Goal: Information Seeking & Learning: Learn about a topic

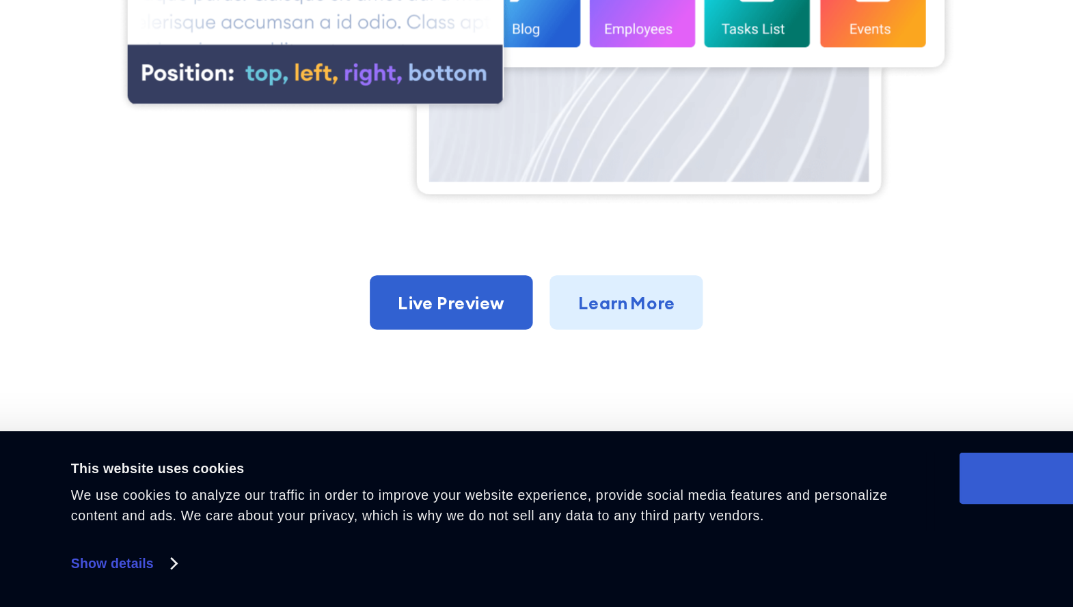
scroll to position [573, 0]
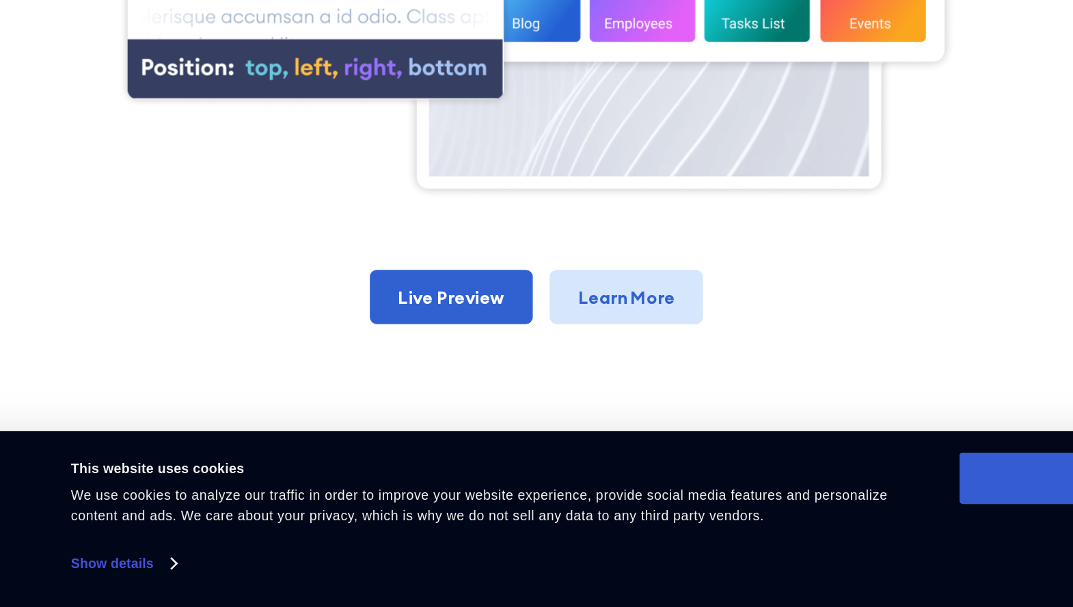
click at [581, 372] on link "Learn More" at bounding box center [606, 369] width 118 height 42
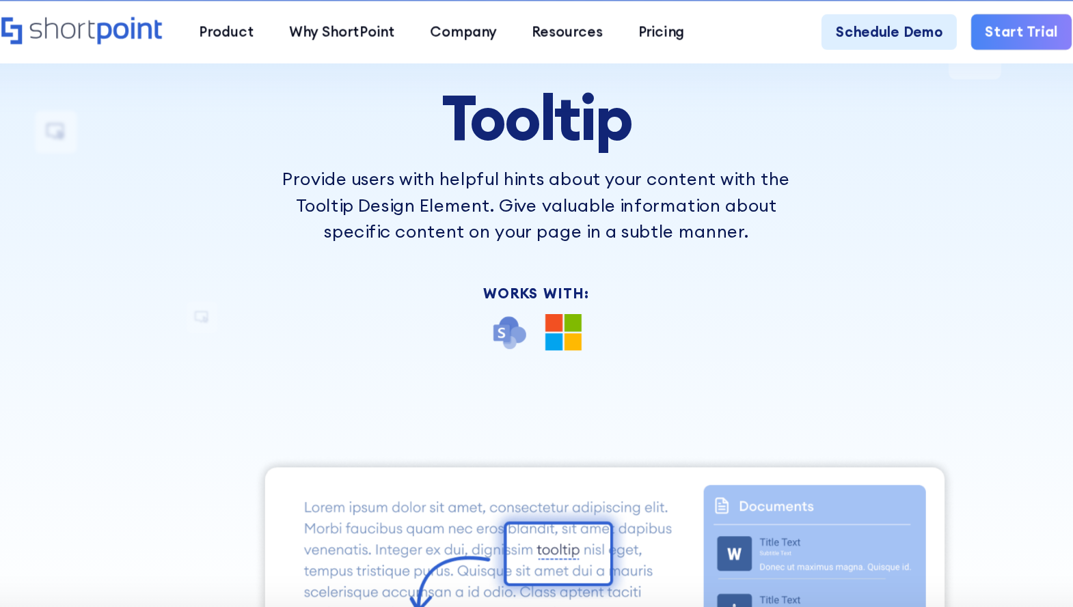
scroll to position [0, 0]
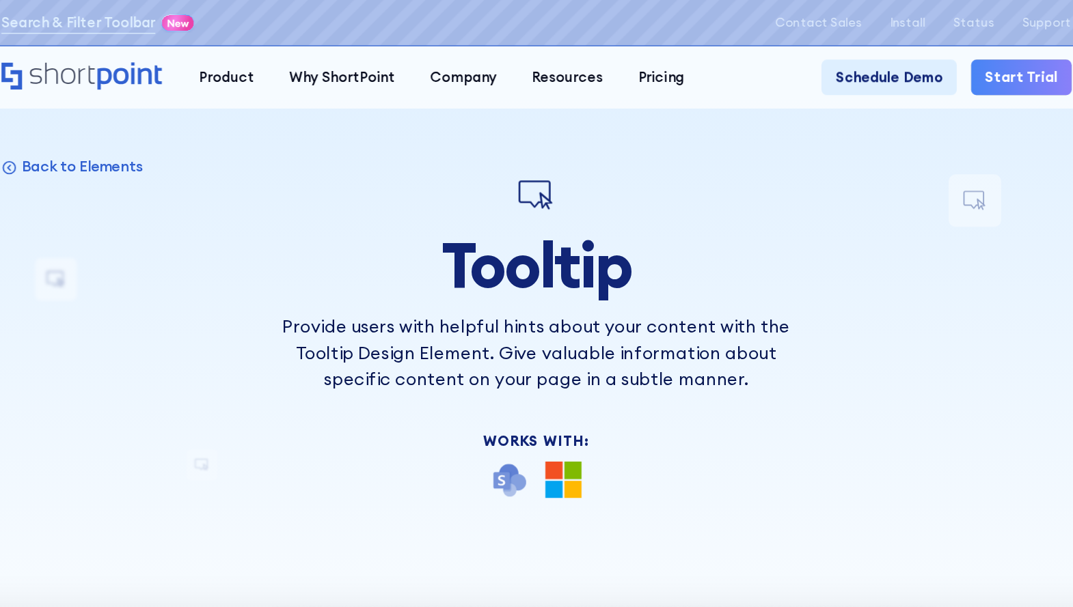
click at [189, 59] on icon "Home" at bounding box center [188, 58] width 125 height 21
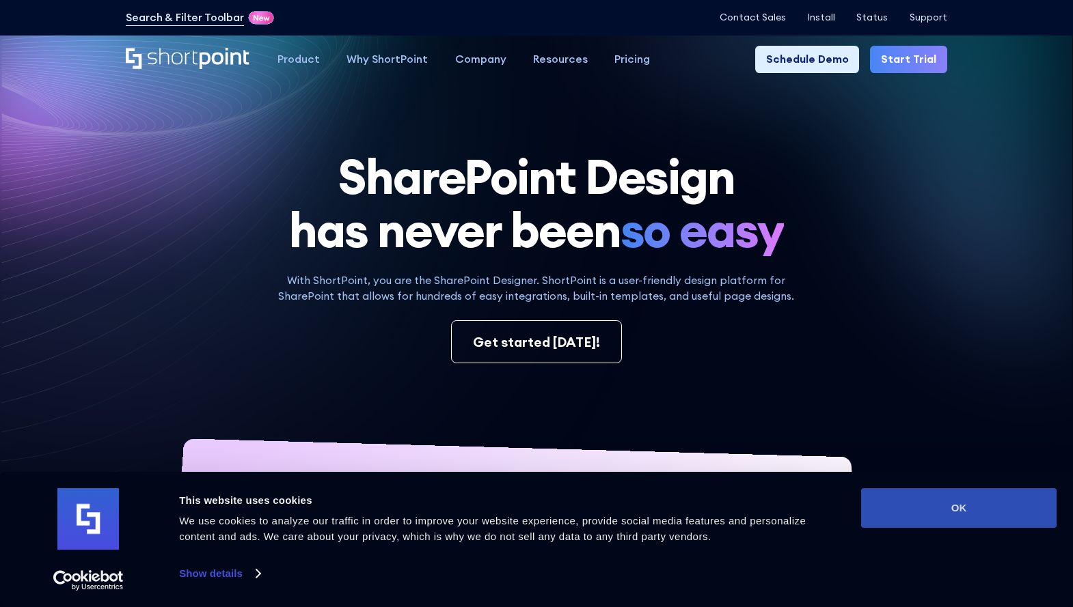
click at [918, 517] on button "OK" at bounding box center [958, 509] width 195 height 40
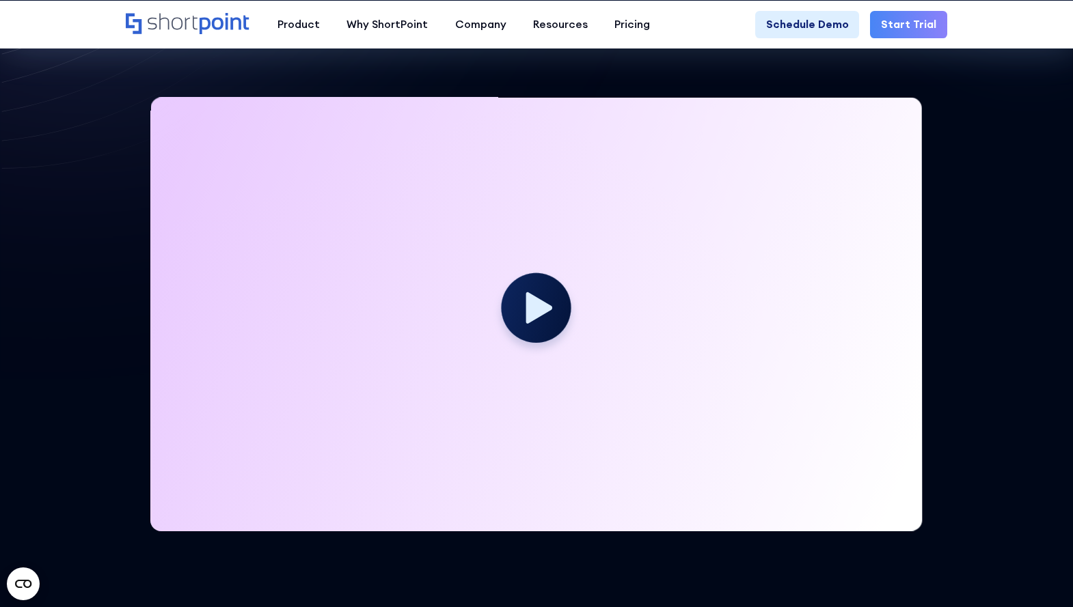
scroll to position [321, 0]
